Goal: Book appointment/travel/reservation

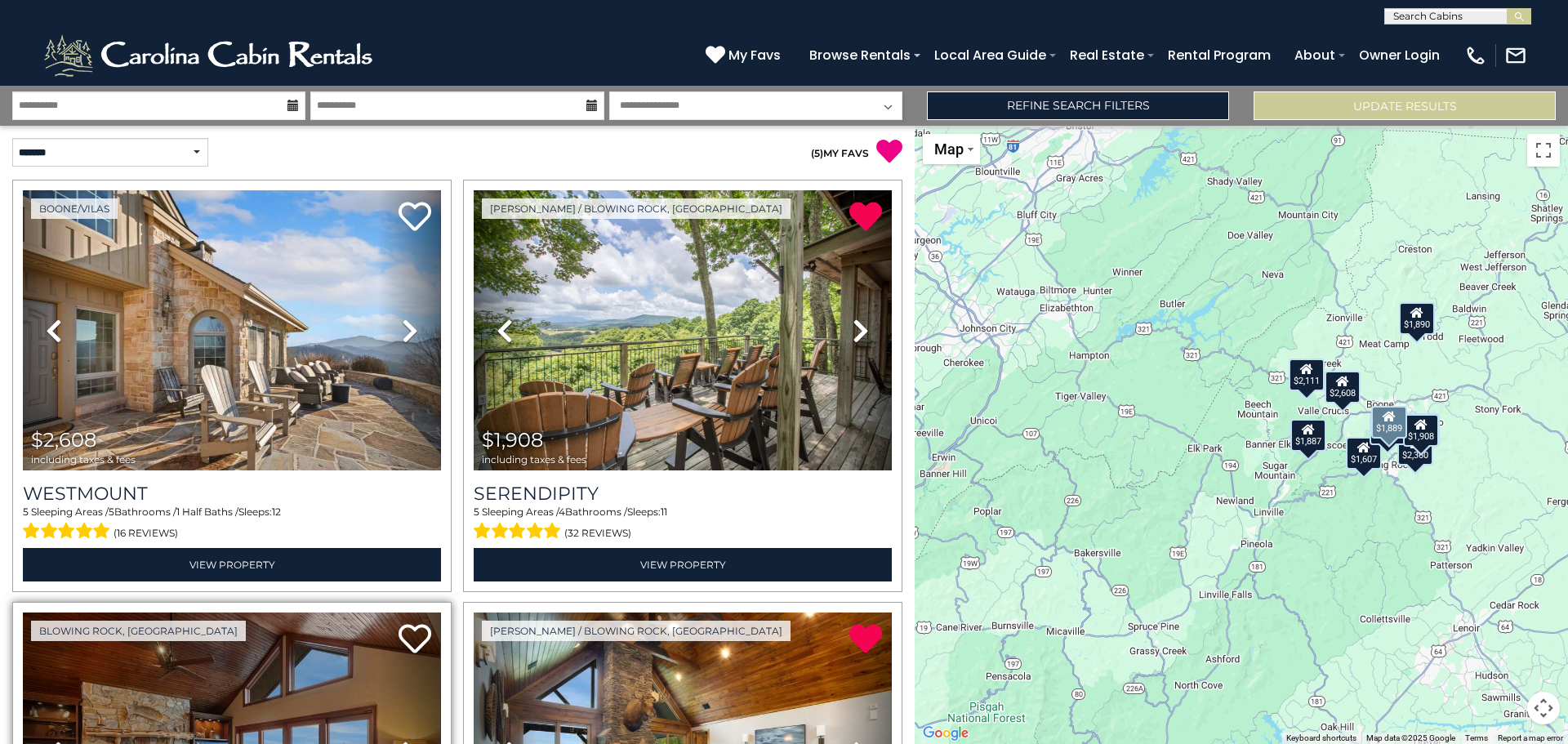
click at [427, 659] on link "Next" at bounding box center [410, 752] width 63 height 280
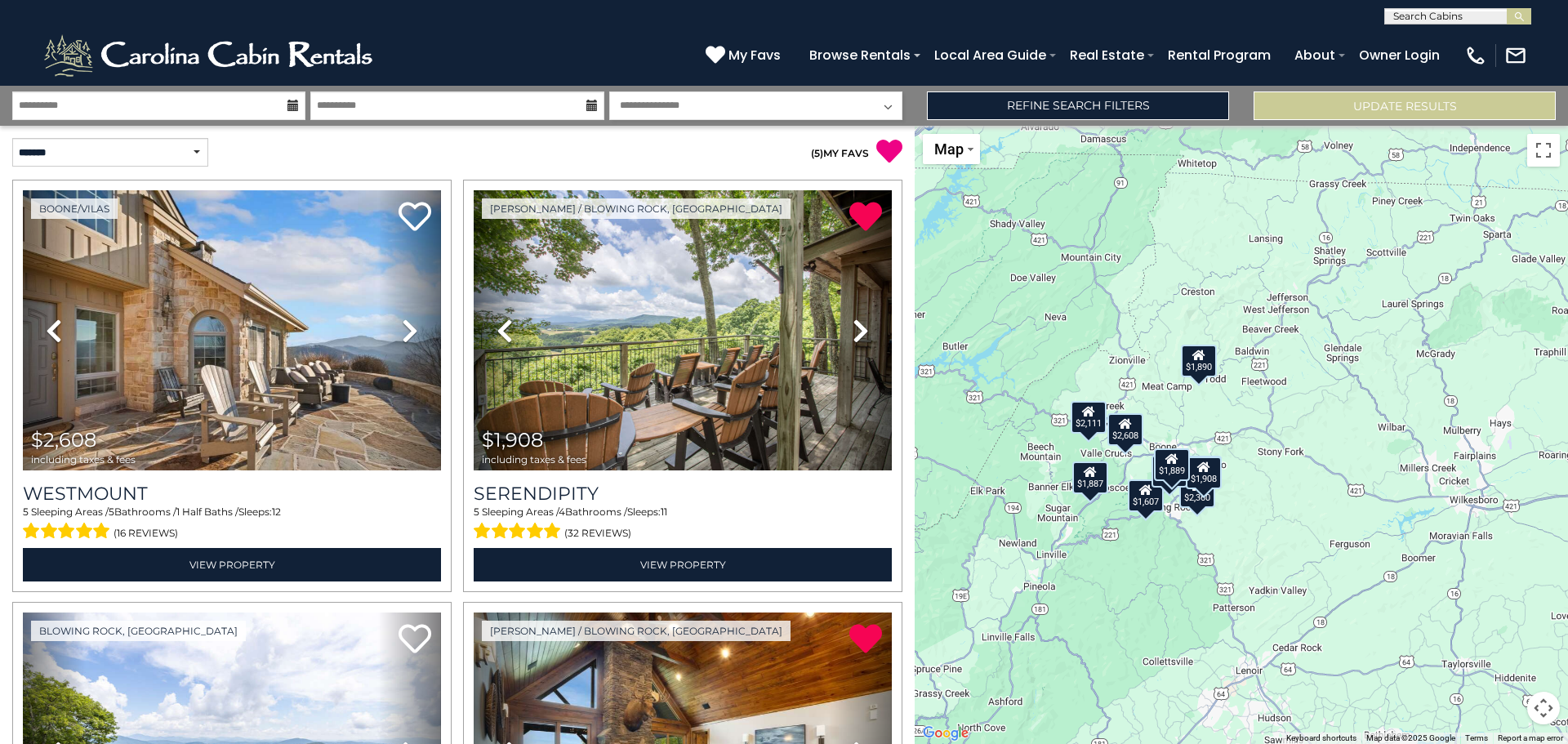
drag, startPoint x: 1451, startPoint y: 530, endPoint x: 1212, endPoint y: 577, distance: 243.6
click at [1212, 577] on div "$2,608 $1,908 $1,889 $2,360 $2,111 $1,607 $1,886 $1,887 $2,024 $1,890" at bounding box center [1241, 434] width 653 height 618
click at [1550, 707] on button "Map camera controls" at bounding box center [1543, 707] width 32 height 32
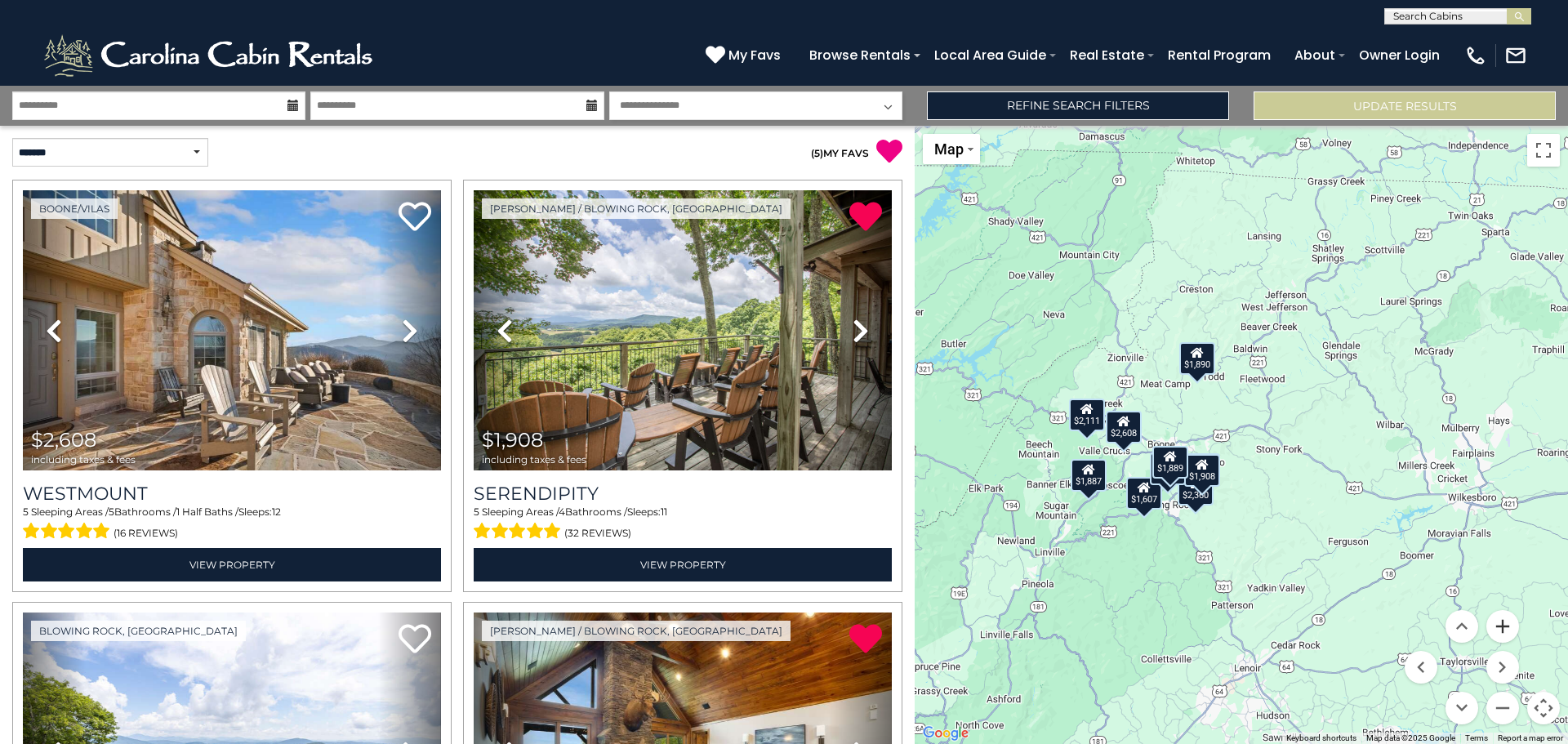
click at [1504, 628] on button "Zoom in" at bounding box center [1502, 626] width 32 height 32
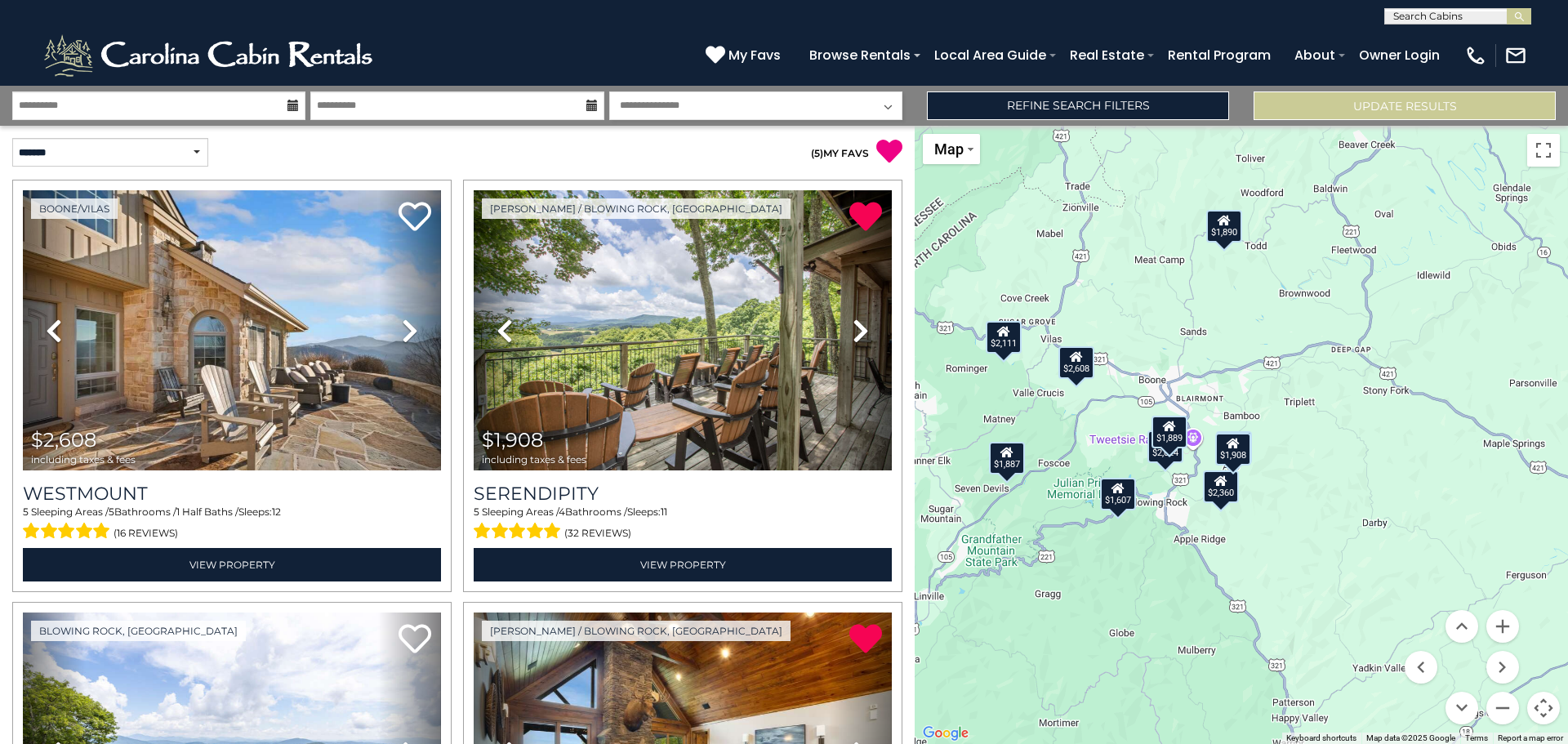
drag, startPoint x: 1081, startPoint y: 650, endPoint x: 1163, endPoint y: 566, distance: 117.4
click at [1163, 566] on div "$2,608 $1,908 $1,889 $2,360 $2,111 $1,607 $1,886 $1,887 $2,024 $1,890" at bounding box center [1241, 434] width 653 height 618
